Goal: Task Accomplishment & Management: Manage account settings

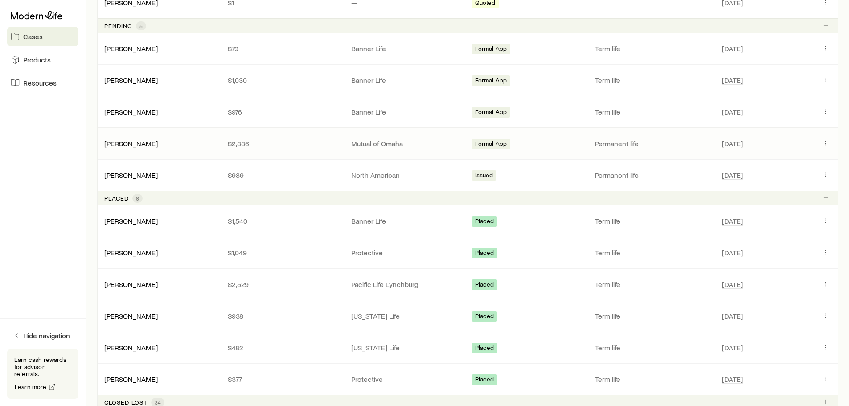
scroll to position [635, 0]
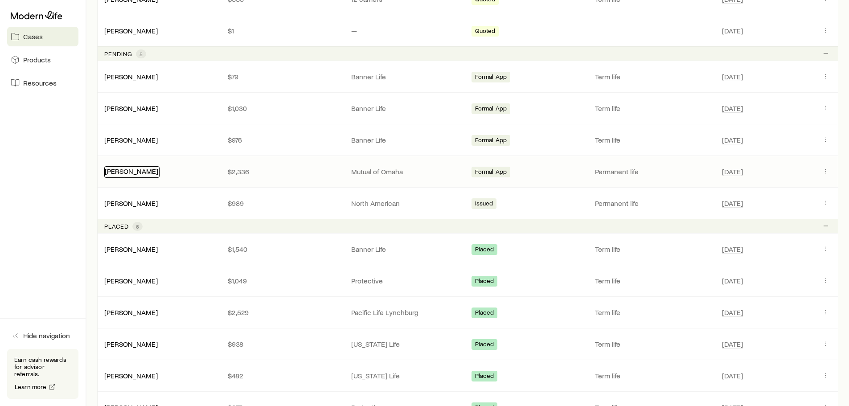
click at [130, 174] on link "[PERSON_NAME]" at bounding box center [131, 171] width 53 height 8
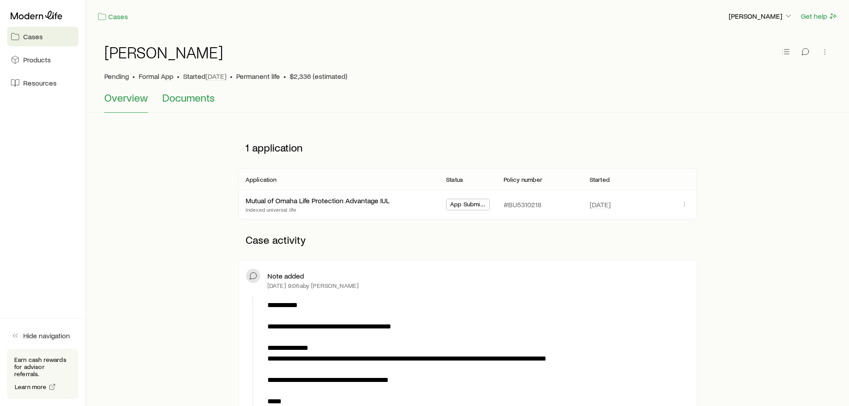
click at [199, 96] on span "Documents" at bounding box center [188, 97] width 53 height 12
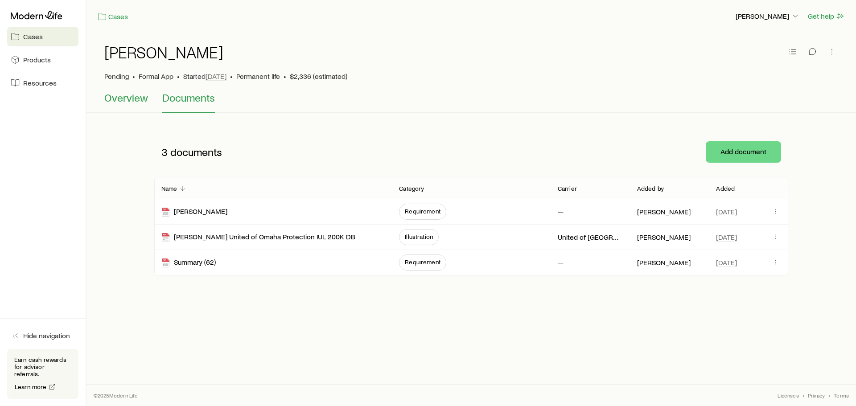
click at [132, 98] on span "Overview" at bounding box center [126, 97] width 44 height 12
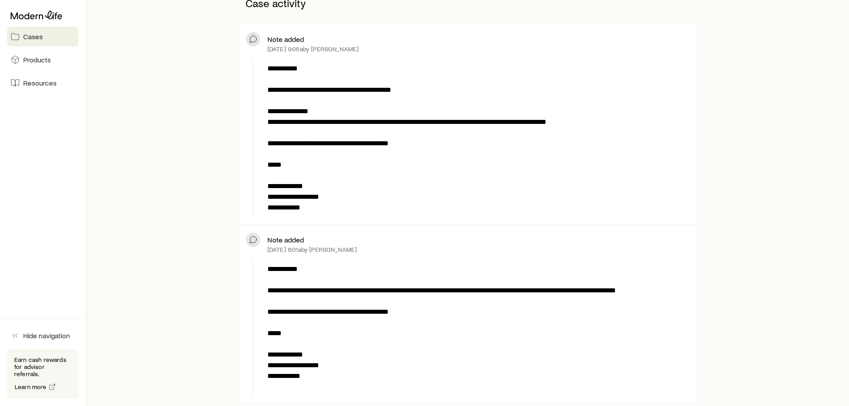
scroll to position [223, 0]
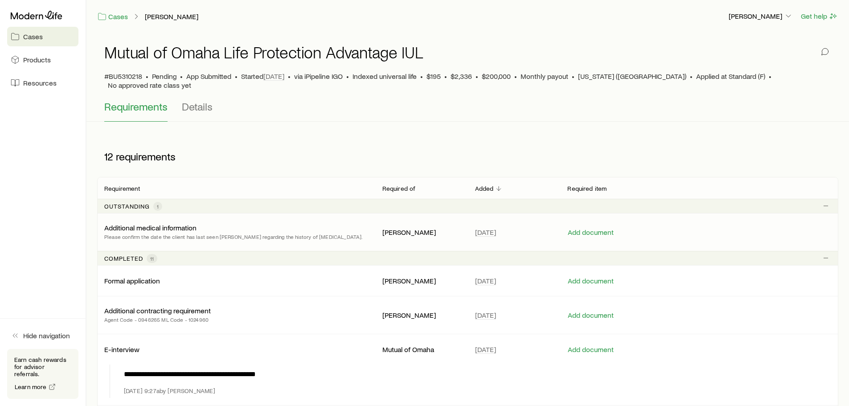
click at [194, 232] on p "Please confirm the date the client has last seen [PERSON_NAME] regarding the hi…" at bounding box center [233, 236] width 259 height 9
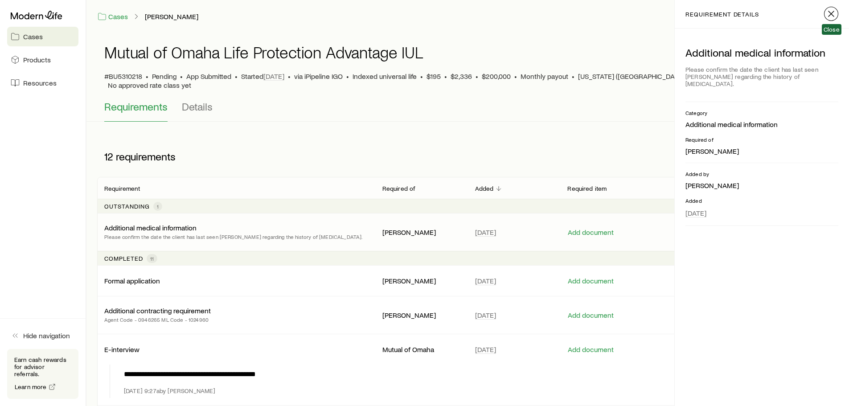
click at [835, 10] on icon "button" at bounding box center [831, 13] width 11 height 11
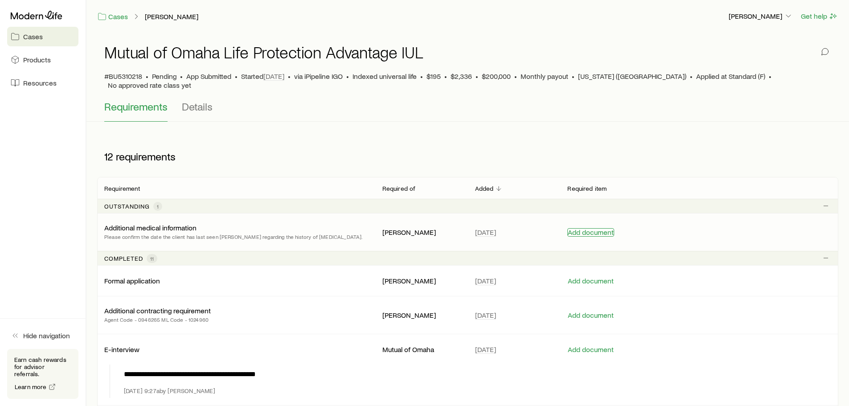
click at [588, 228] on button "Add document" at bounding box center [590, 232] width 47 height 8
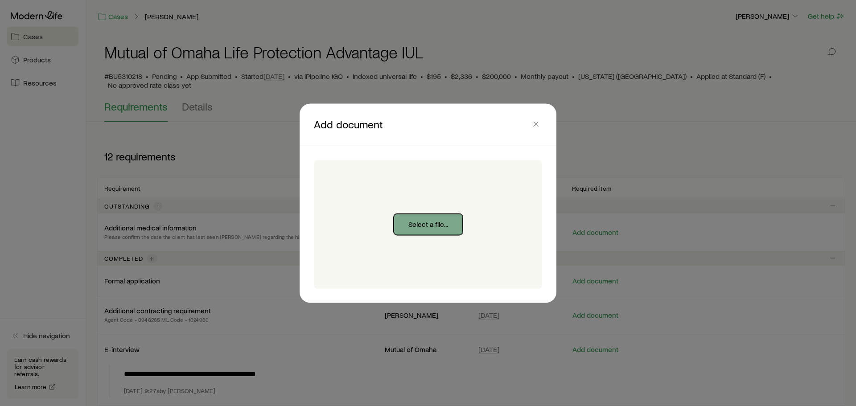
click at [424, 225] on button "Select a file..." at bounding box center [428, 224] width 69 height 21
click at [537, 126] on icon "button" at bounding box center [535, 123] width 9 height 9
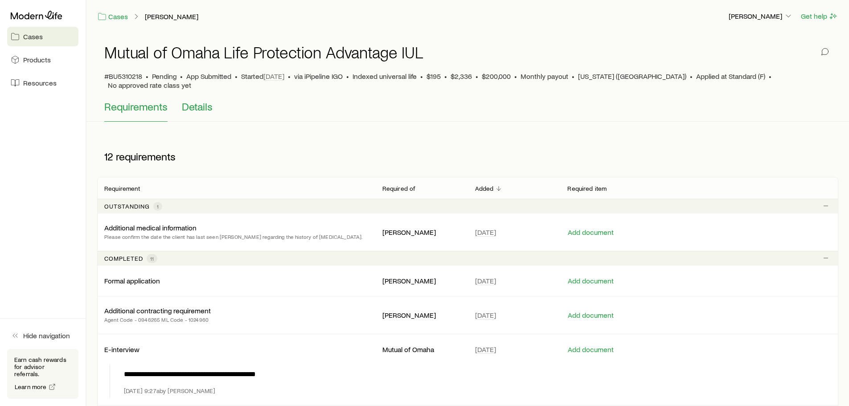
click at [193, 100] on span "Details" at bounding box center [197, 106] width 31 height 12
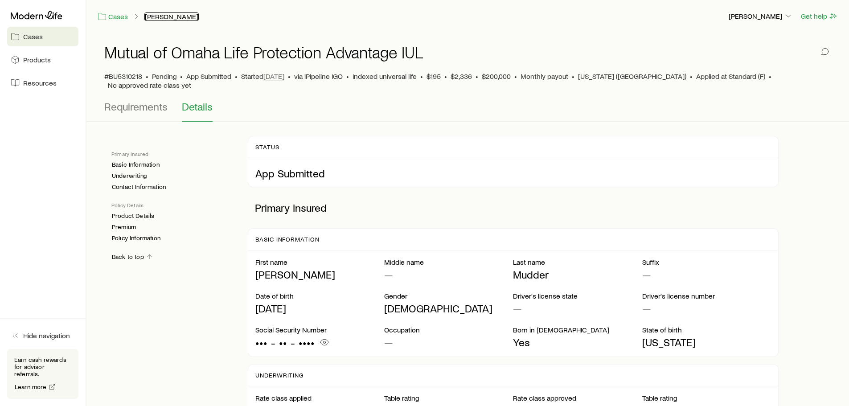
click at [162, 19] on link "[PERSON_NAME]" at bounding box center [171, 16] width 54 height 8
